Goal: Check status: Check status

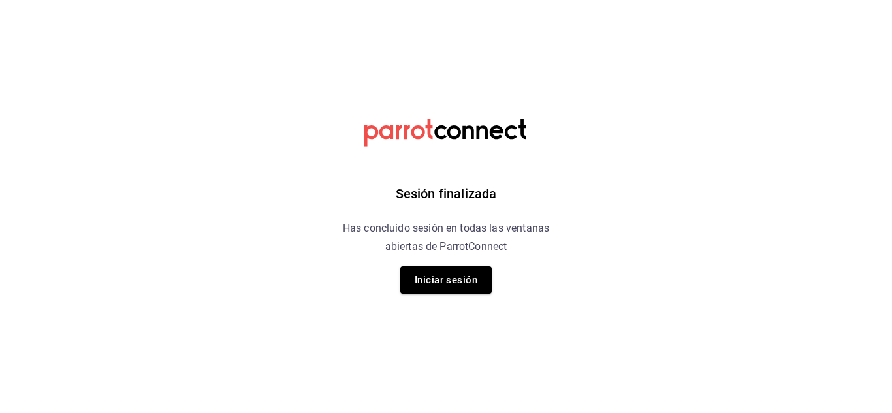
click at [441, 282] on button "Iniciar sesión" at bounding box center [445, 279] width 91 height 27
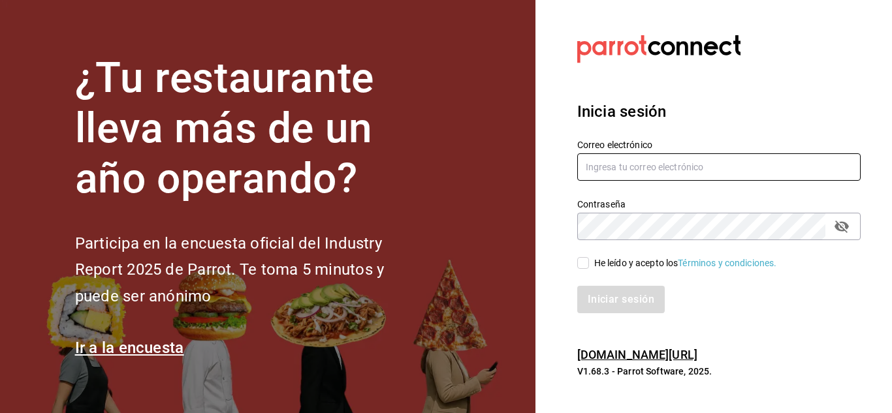
type input "[EMAIL_ADDRESS][DOMAIN_NAME]"
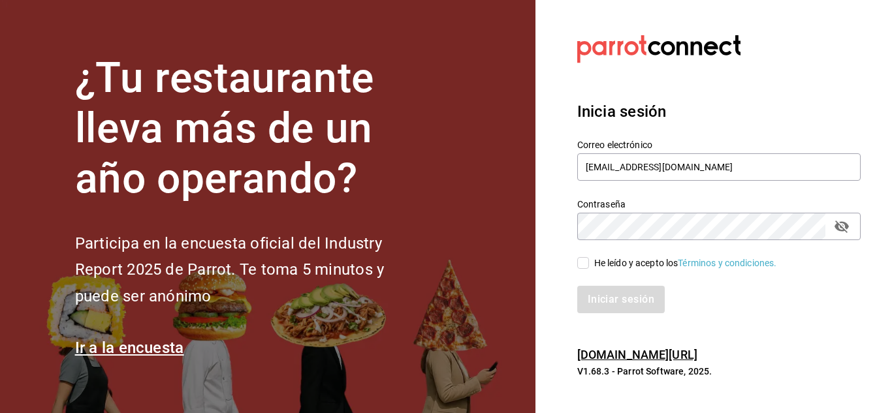
click at [586, 263] on input "He leído y acepto los Términos y condiciones." at bounding box center [583, 263] width 12 height 12
checkbox input "true"
click at [607, 300] on button "Iniciar sesión" at bounding box center [621, 299] width 89 height 27
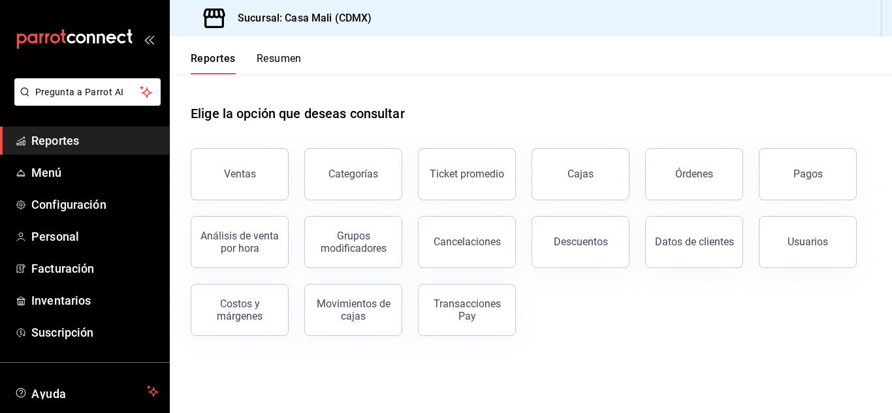
click at [470, 310] on div "Transacciones Pay" at bounding box center [467, 310] width 81 height 25
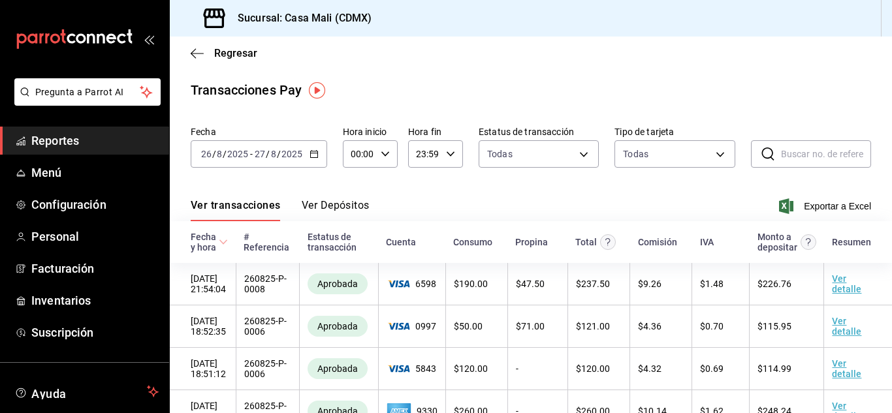
click at [357, 208] on button "Ver Depósitos" at bounding box center [336, 210] width 68 height 22
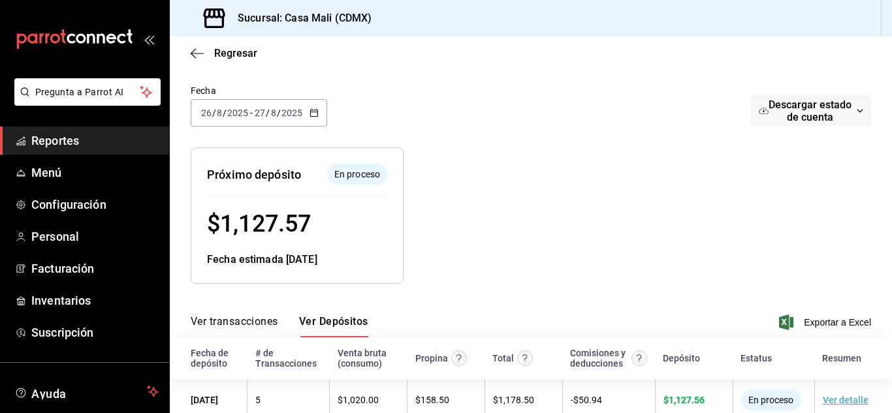
scroll to position [142, 0]
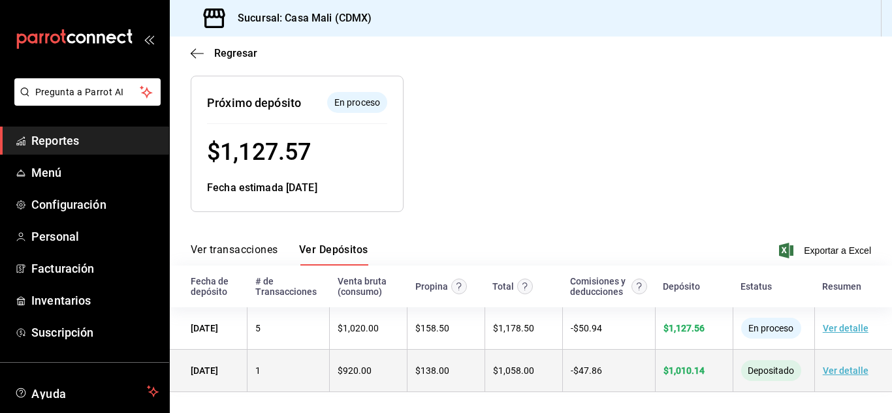
click at [683, 371] on span "$ 1,010.14" at bounding box center [684, 371] width 41 height 10
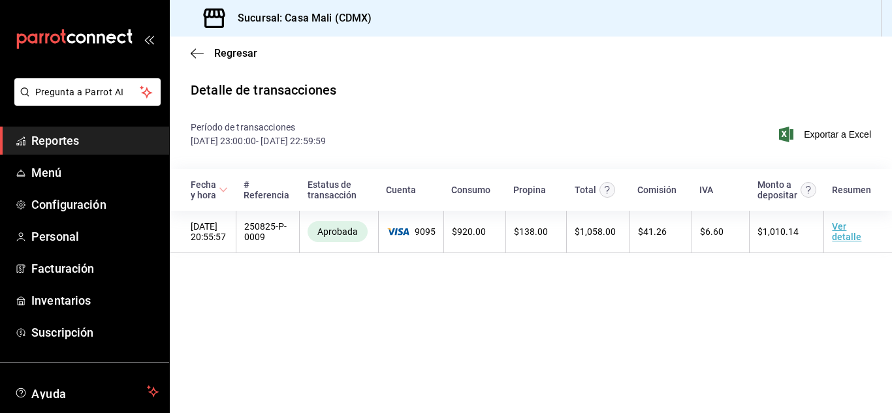
click at [69, 138] on span "Reportes" at bounding box center [94, 141] width 127 height 18
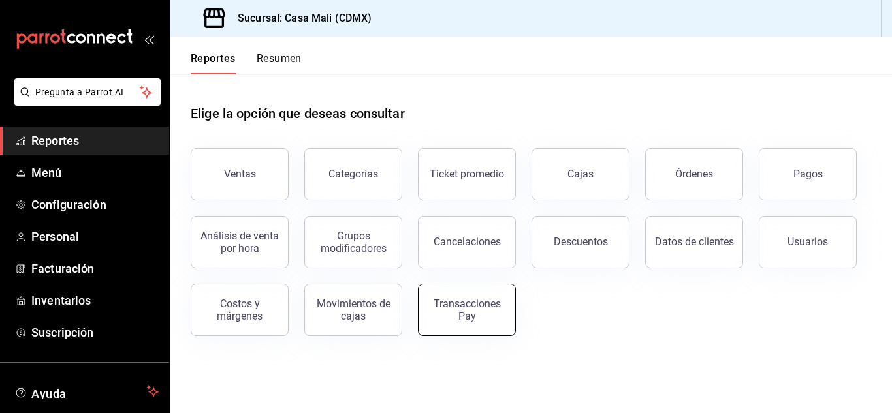
click at [460, 310] on div "Transacciones Pay" at bounding box center [467, 310] width 81 height 25
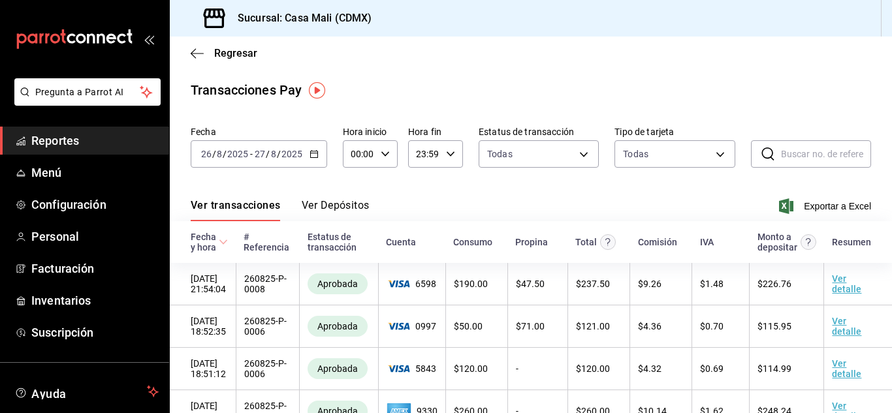
click at [344, 203] on button "Ver Depósitos" at bounding box center [336, 210] width 68 height 22
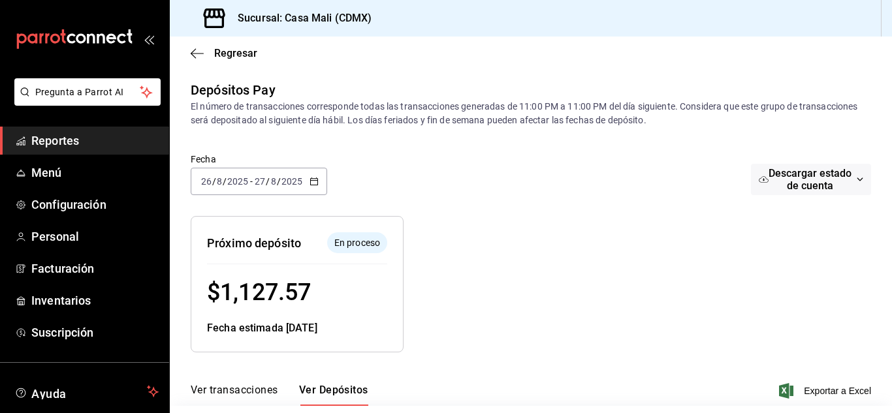
click at [314, 178] on icon "button" at bounding box center [314, 181] width 9 height 9
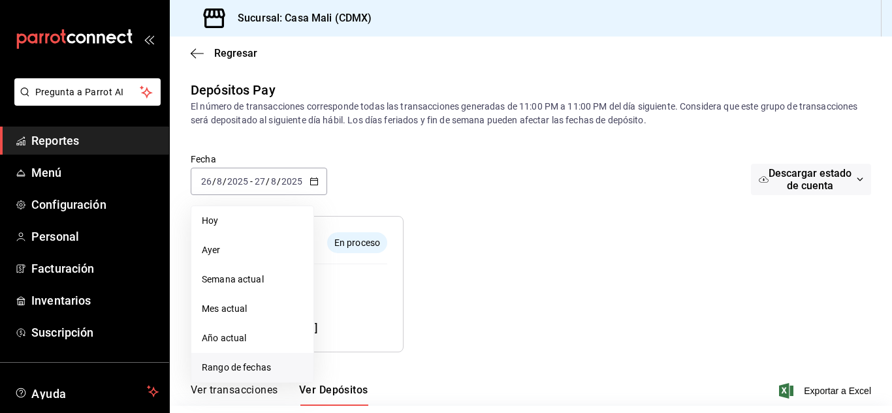
click at [244, 365] on span "Rango de fechas" at bounding box center [252, 368] width 101 height 14
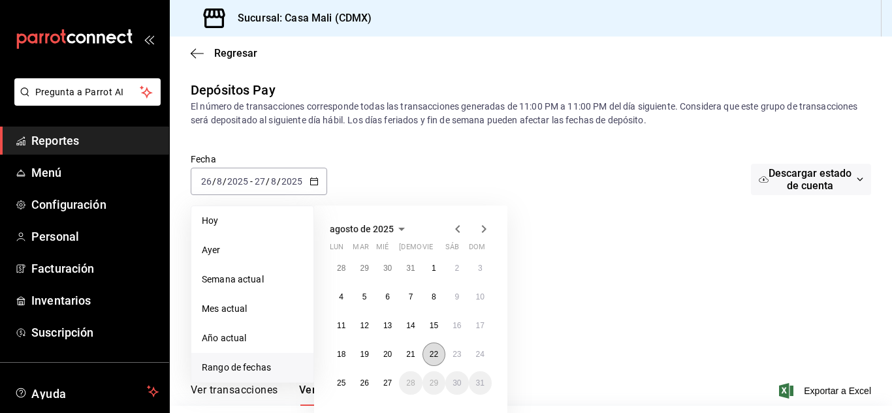
click at [428, 359] on button "22" at bounding box center [434, 355] width 23 height 24
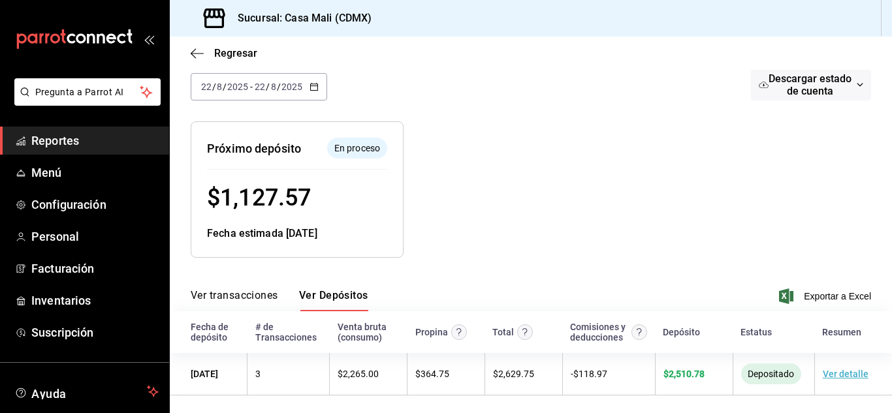
scroll to position [99, 0]
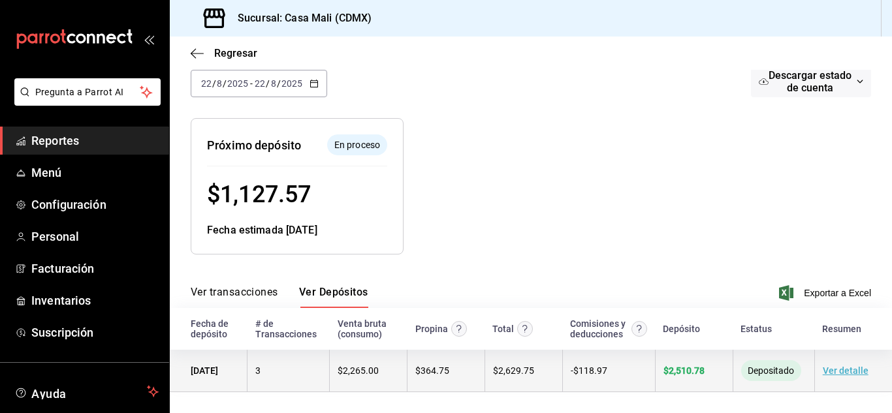
click at [668, 370] on span "$ 2,510.78" at bounding box center [684, 371] width 41 height 10
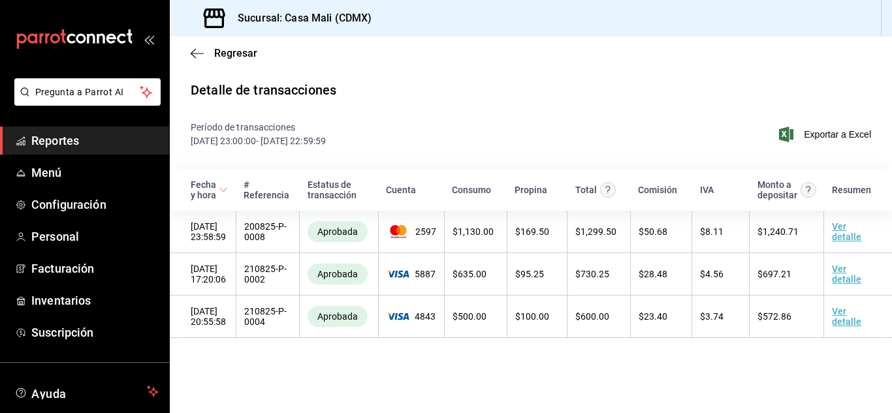
click at [65, 142] on span "Reportes" at bounding box center [94, 141] width 127 height 18
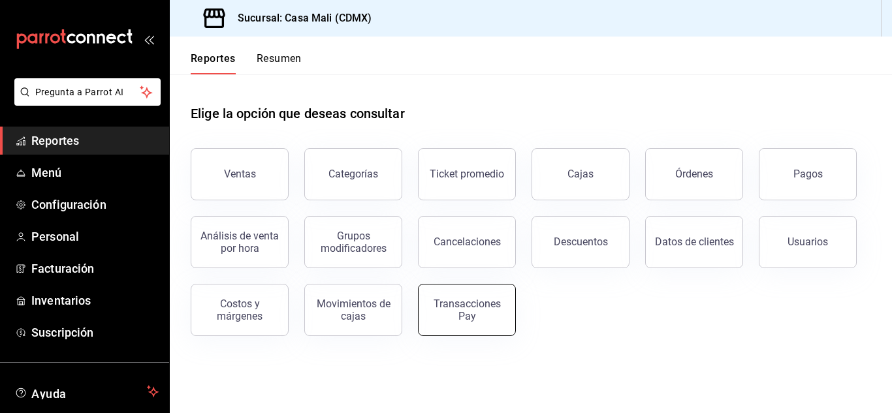
click at [484, 322] on button "Transacciones Pay" at bounding box center [467, 310] width 98 height 52
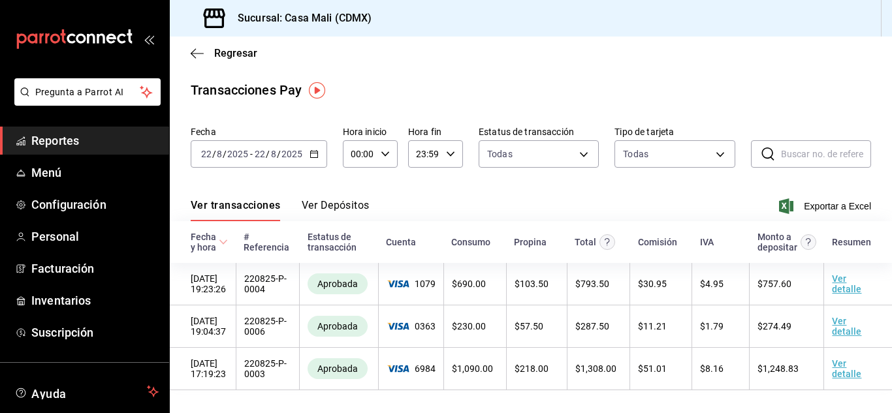
click at [353, 202] on button "Ver Depósitos" at bounding box center [336, 210] width 68 height 22
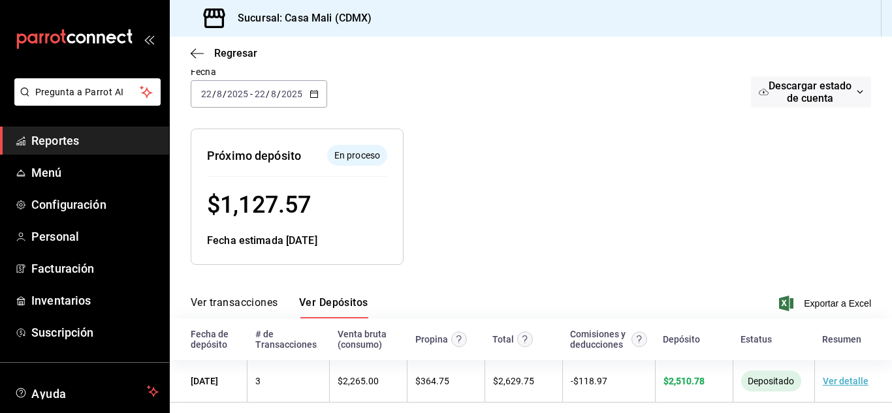
scroll to position [99, 0]
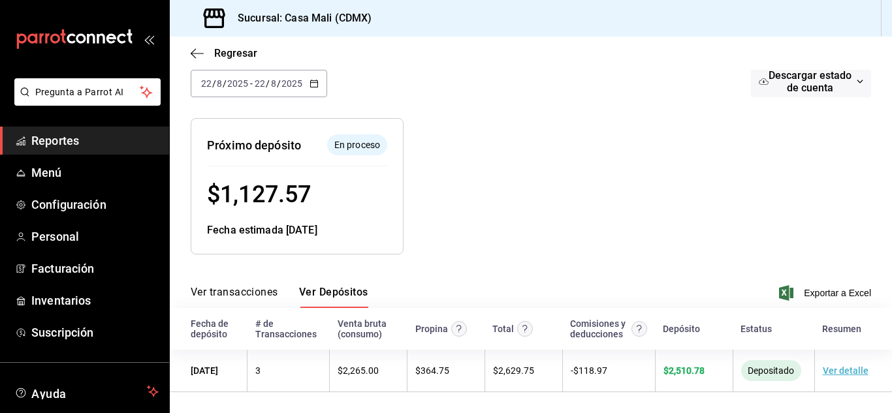
click at [315, 82] on icon "button" at bounding box center [314, 83] width 9 height 9
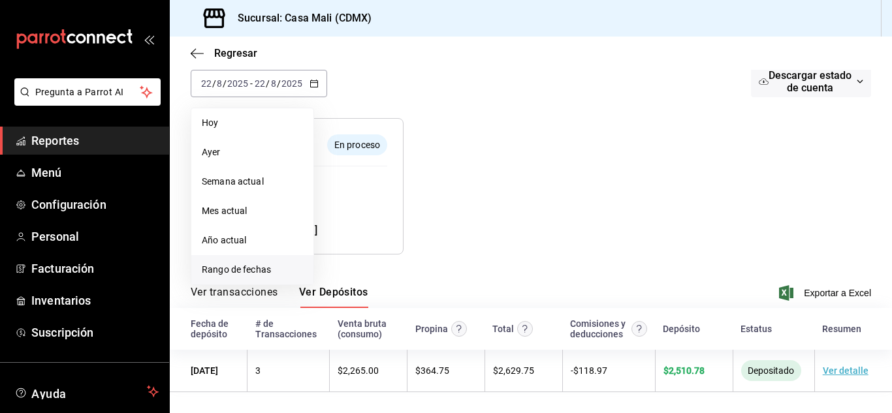
click at [231, 266] on span "Rango de fechas" at bounding box center [252, 270] width 101 height 14
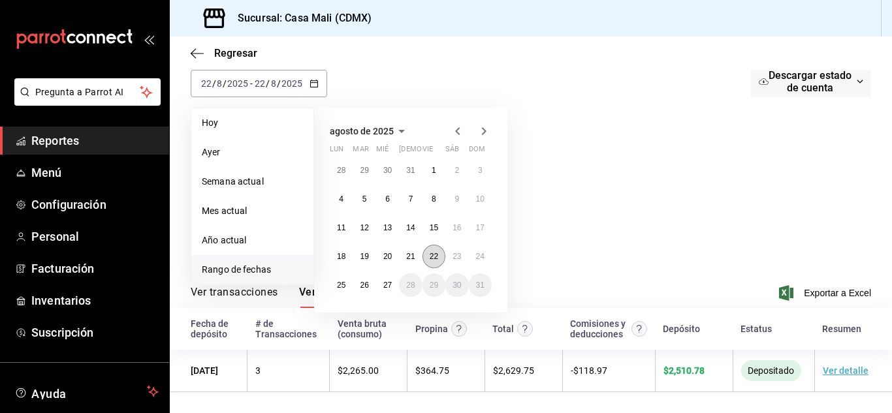
click at [434, 257] on abbr "22" at bounding box center [434, 256] width 8 height 9
